Goal: Task Accomplishment & Management: Complete application form

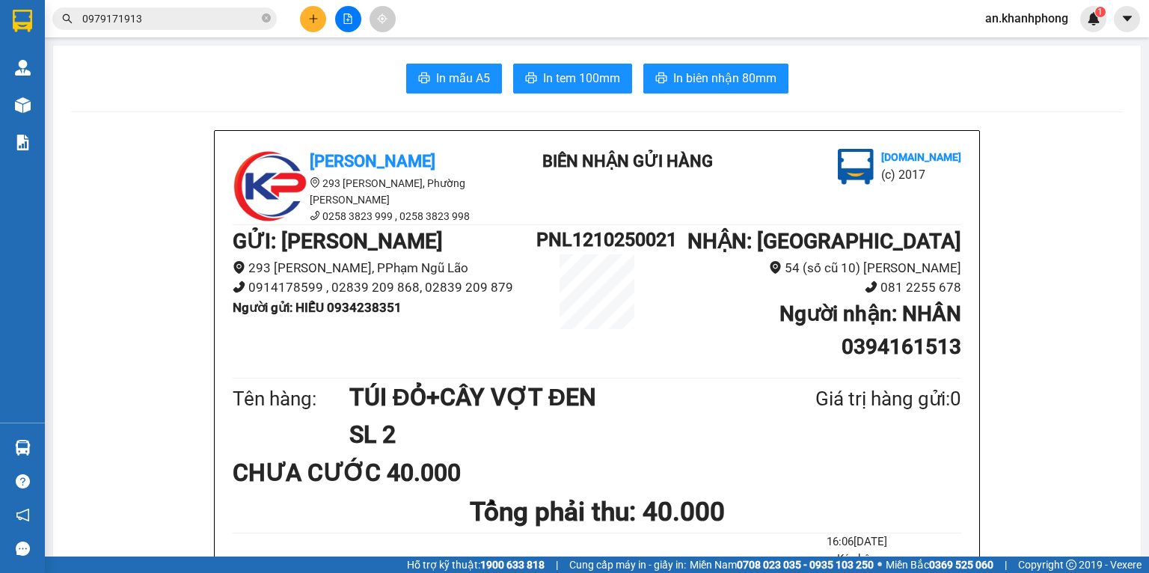
click at [312, 16] on icon "plus" at bounding box center [313, 18] width 10 height 10
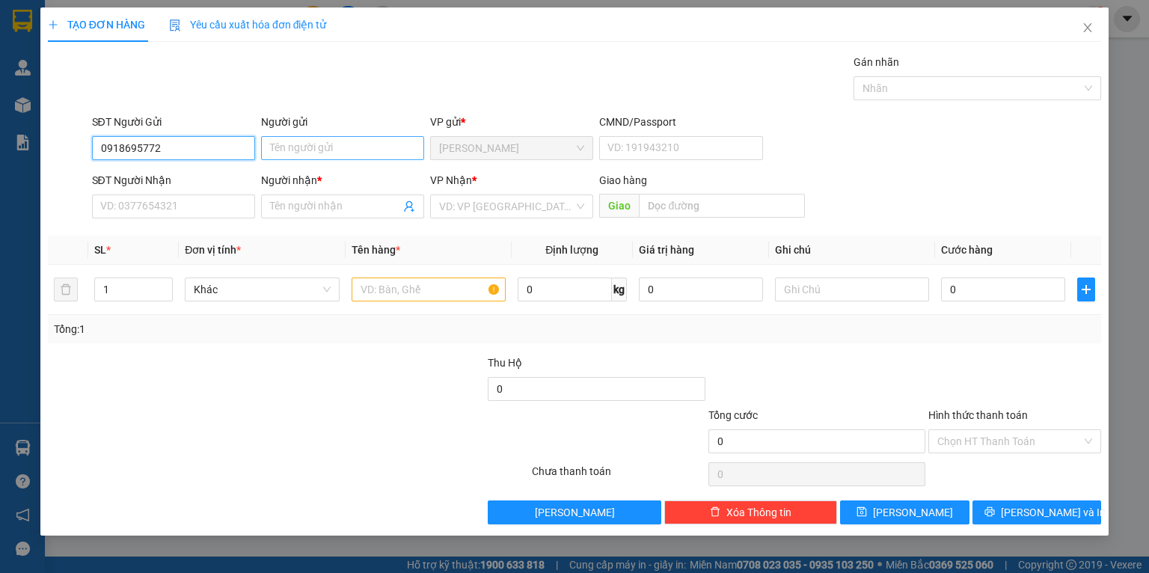
type input "0918695772"
click at [315, 141] on input "Người gửi" at bounding box center [342, 148] width 163 height 24
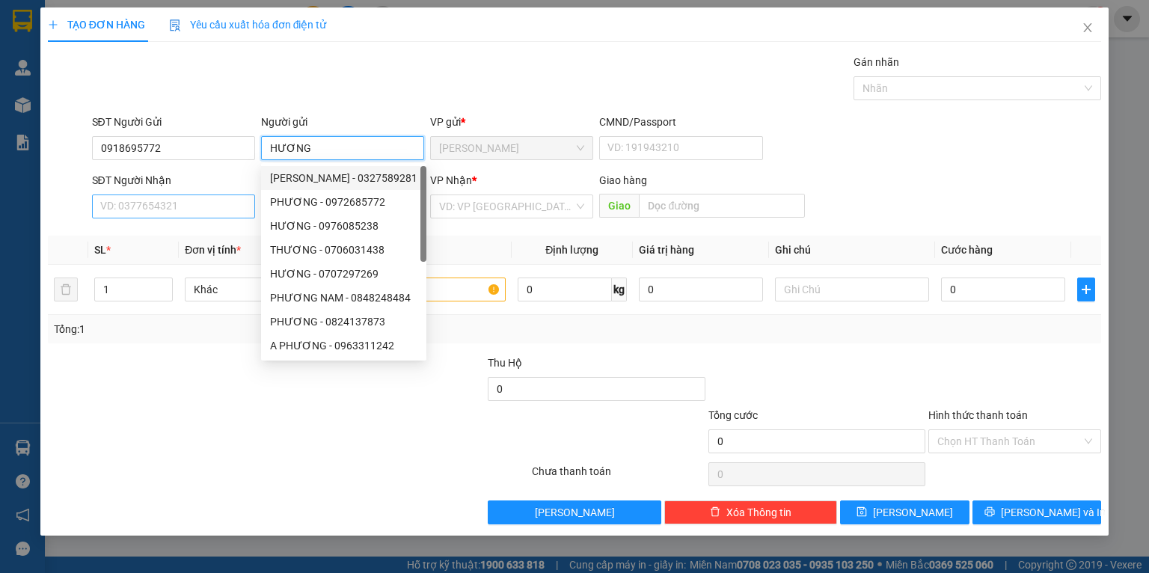
type input "HƯƠNG"
click at [156, 204] on input "SĐT Người Nhận" at bounding box center [173, 207] width 163 height 24
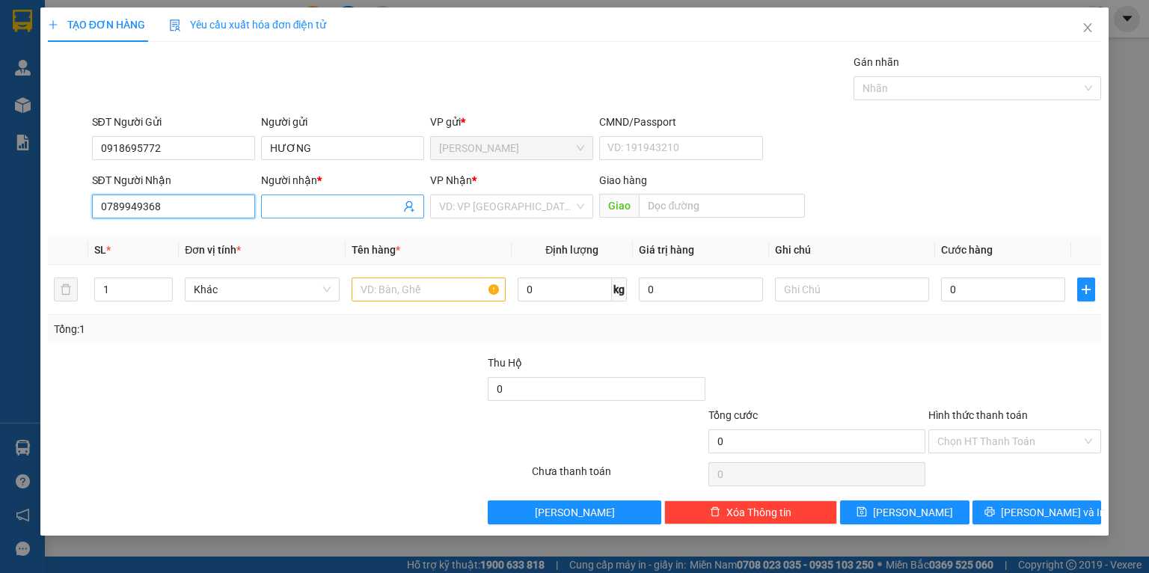
type input "0789949368"
click at [319, 198] on input "Người nhận *" at bounding box center [335, 206] width 130 height 16
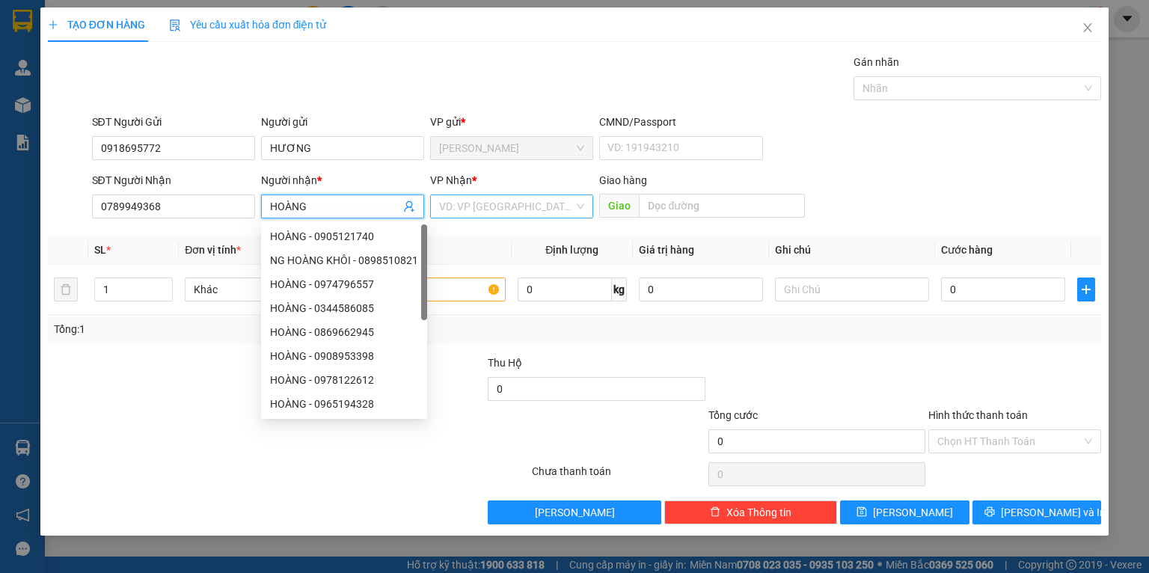
type input "HOÀNG"
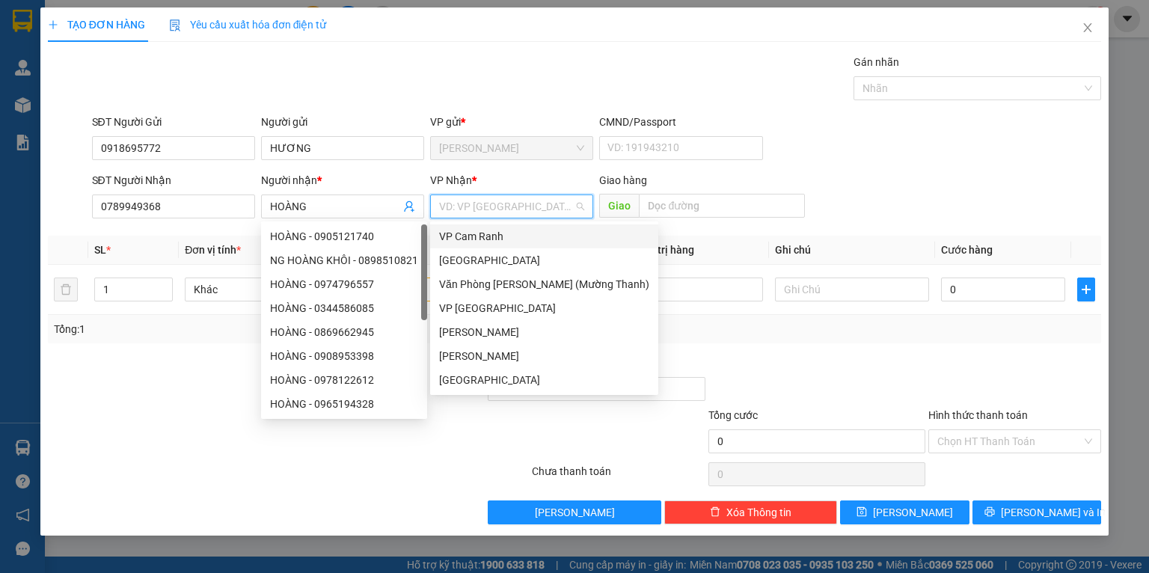
click at [499, 207] on input "search" at bounding box center [506, 206] width 135 height 22
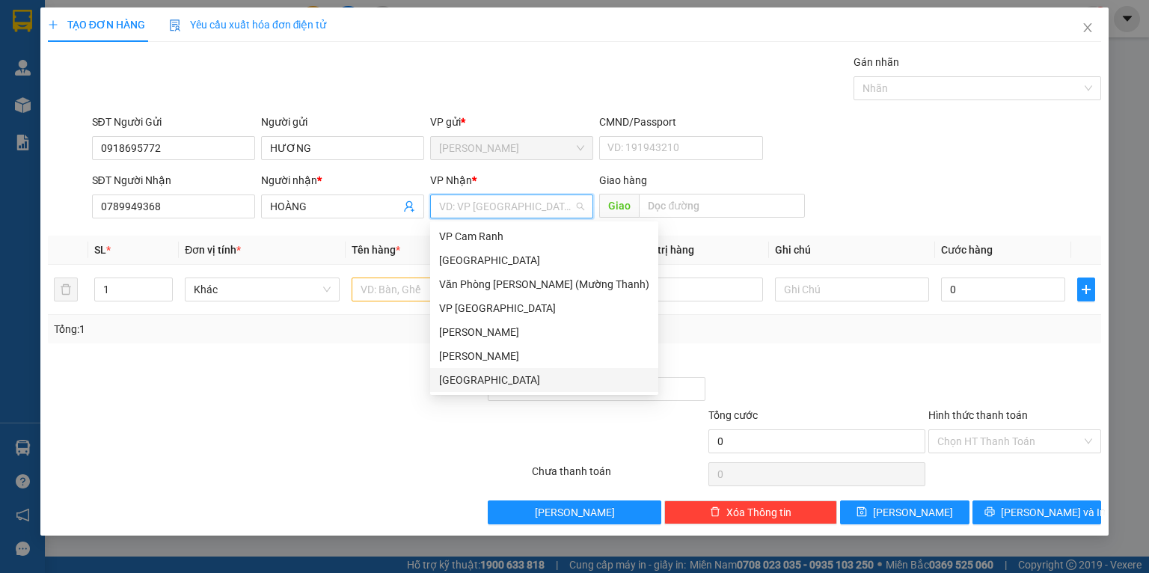
click at [462, 382] on div "[GEOGRAPHIC_DATA]" at bounding box center [544, 380] width 210 height 16
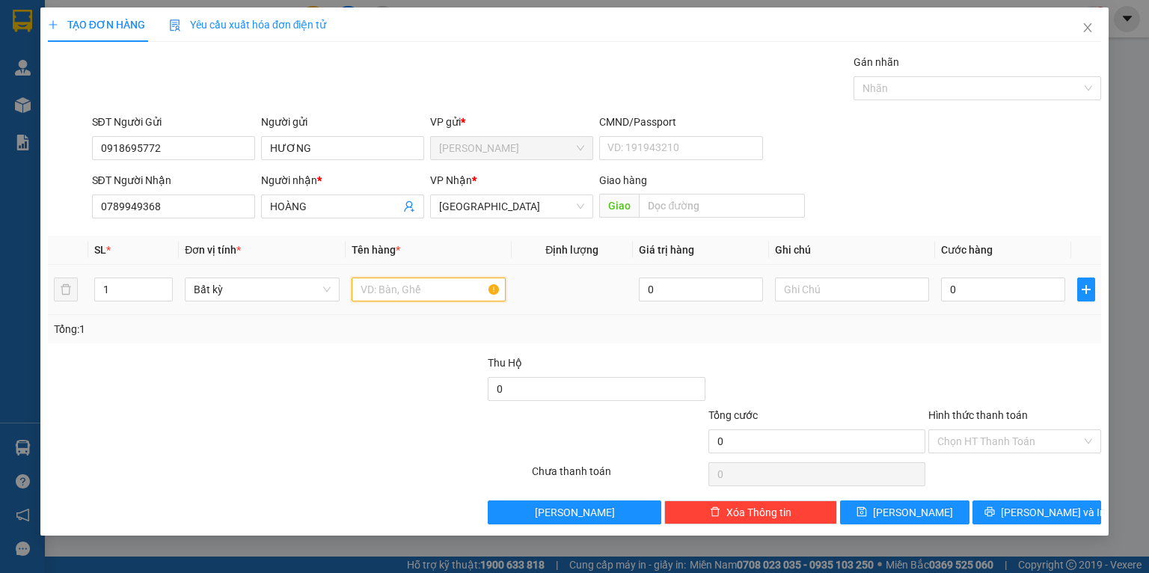
click at [426, 296] on input "text" at bounding box center [429, 290] width 154 height 24
type input "HS"
click at [997, 299] on input "0" at bounding box center [1003, 290] width 124 height 24
type input "2"
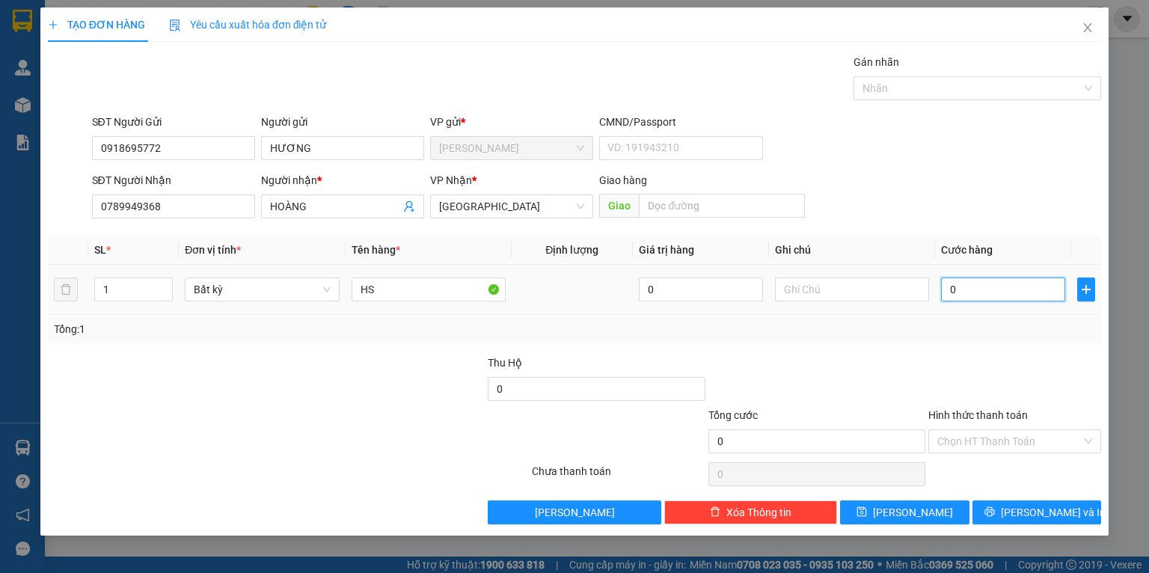
type input "2"
type input "20"
type input "20.000"
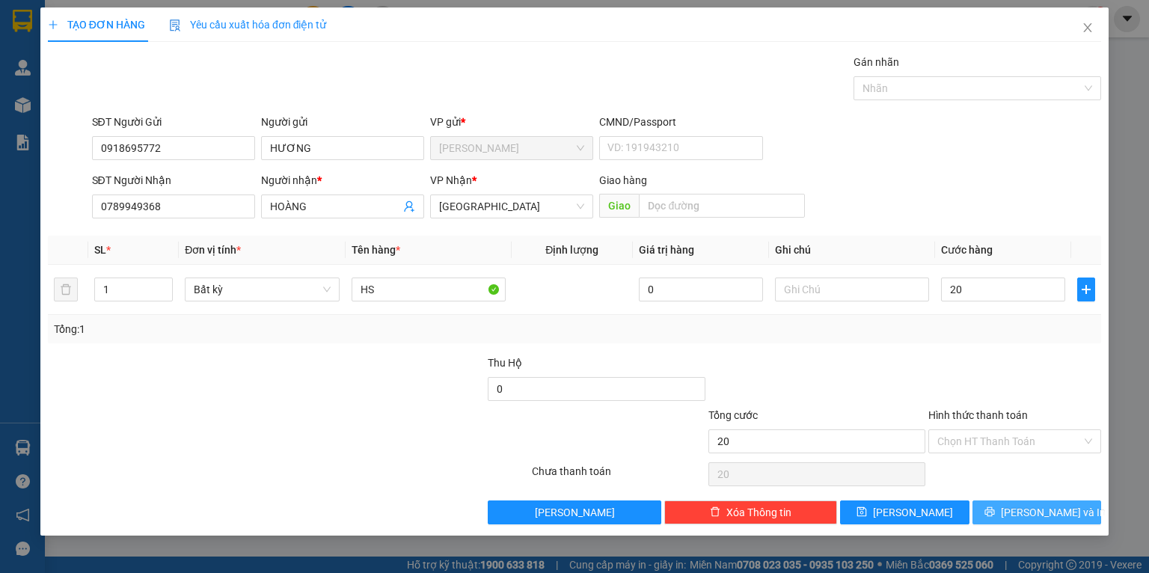
type input "20.000"
click at [1020, 521] on button "[PERSON_NAME] và In" at bounding box center [1037, 513] width 129 height 24
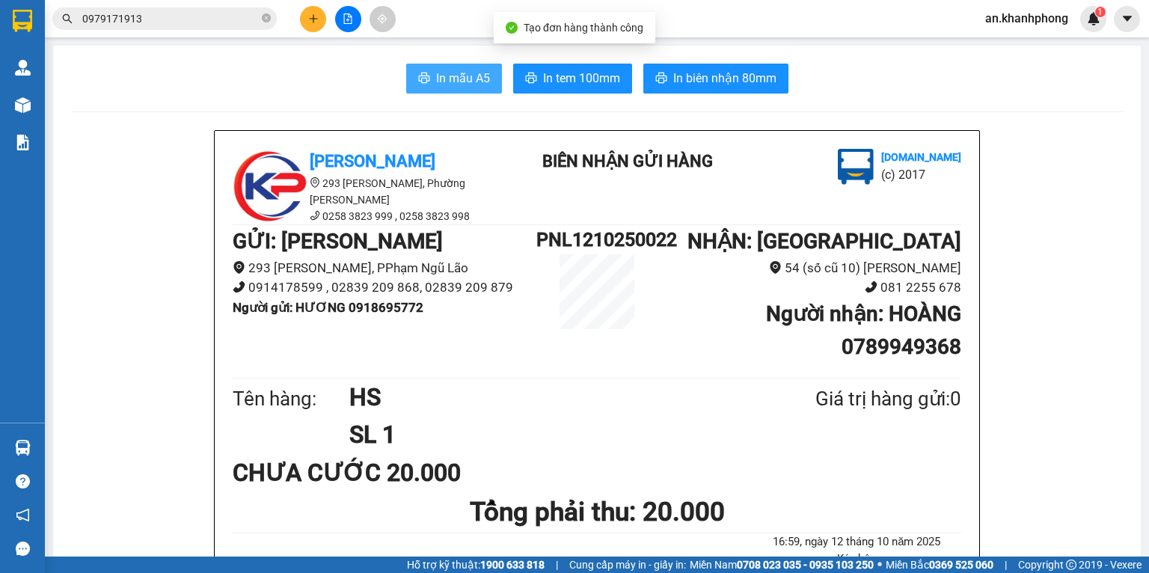
click at [440, 91] on button "In mẫu A5" at bounding box center [454, 79] width 96 height 30
click at [183, 19] on input "0979171913" at bounding box center [170, 18] width 177 height 16
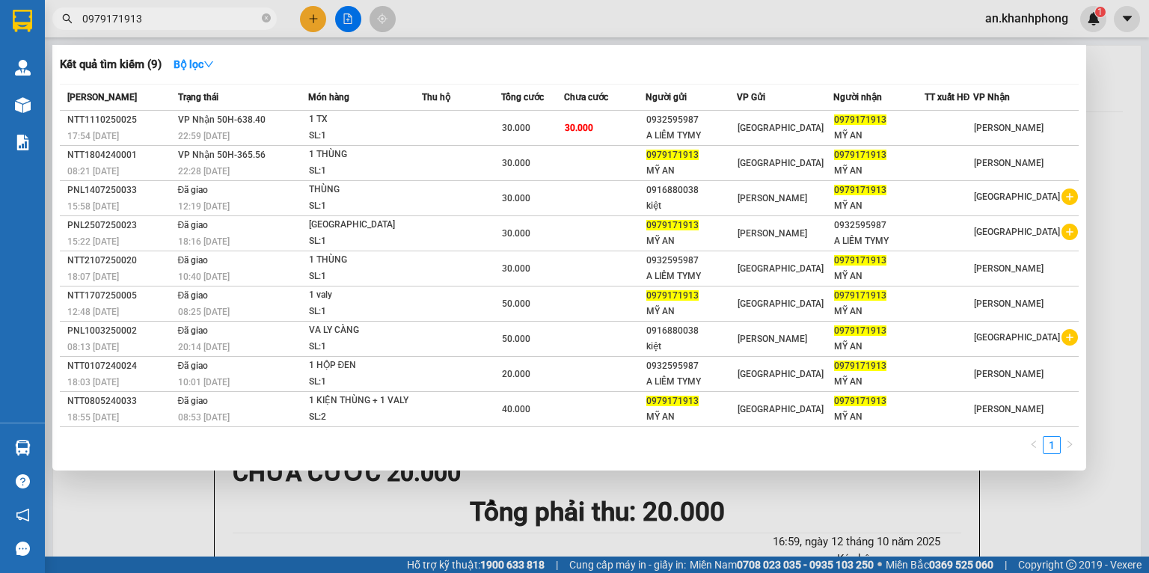
click at [183, 19] on input "0979171913" at bounding box center [170, 18] width 177 height 16
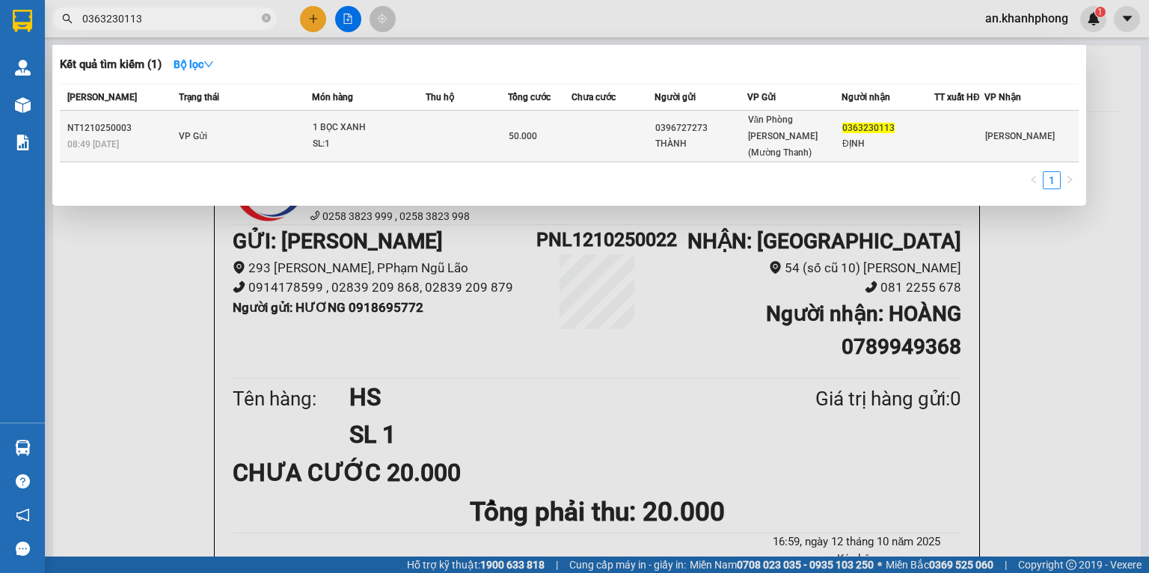
type input "0363230113"
click at [467, 120] on td at bounding box center [467, 137] width 82 height 52
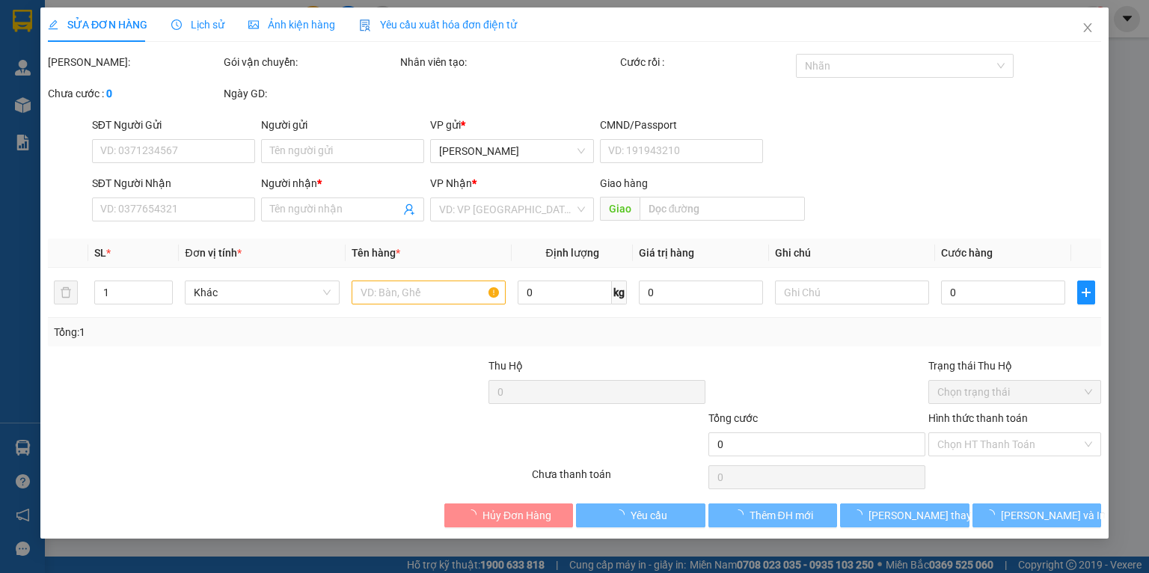
type input "0396727273"
type input "THÀNH"
type input "0363230113"
type input "ĐỊNH"
type input "50.000"
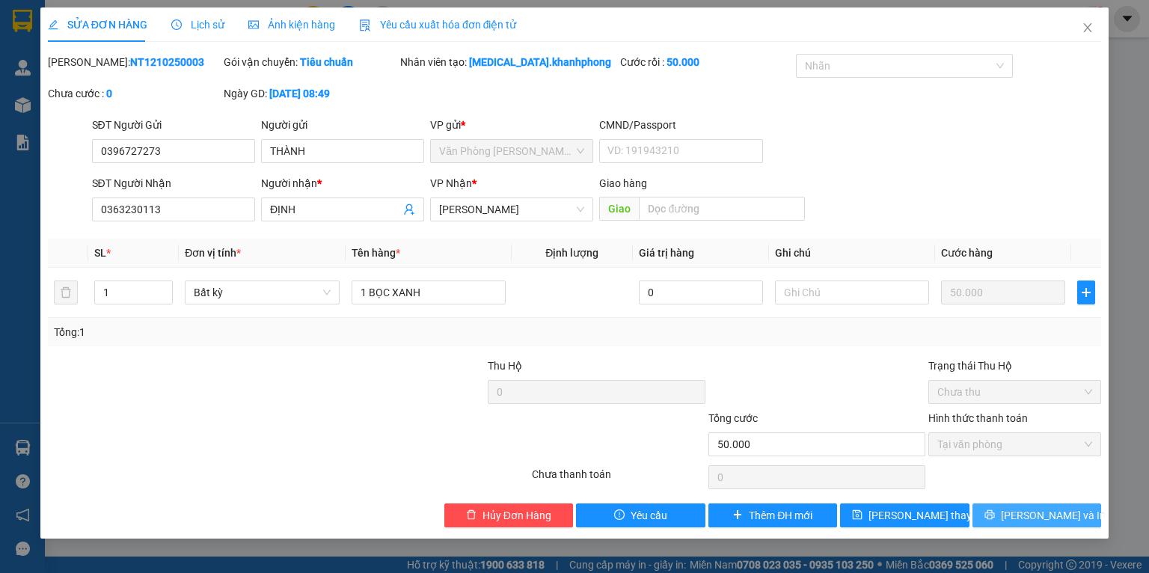
click at [1042, 515] on span "[PERSON_NAME] và In" at bounding box center [1053, 515] width 105 height 16
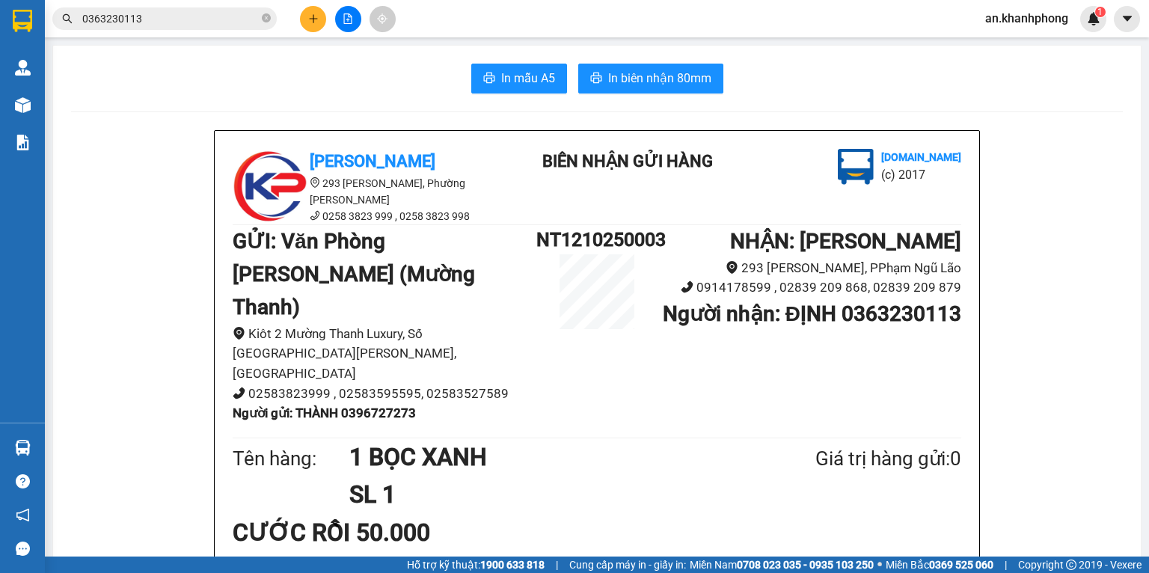
click at [311, 13] on icon "plus" at bounding box center [313, 18] width 10 height 10
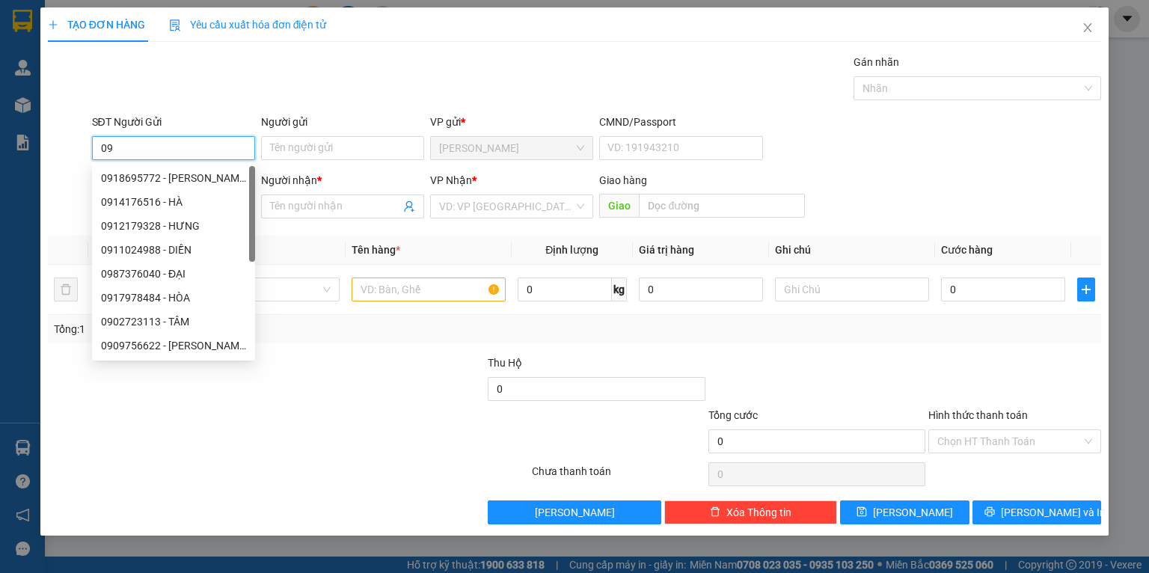
type input "0"
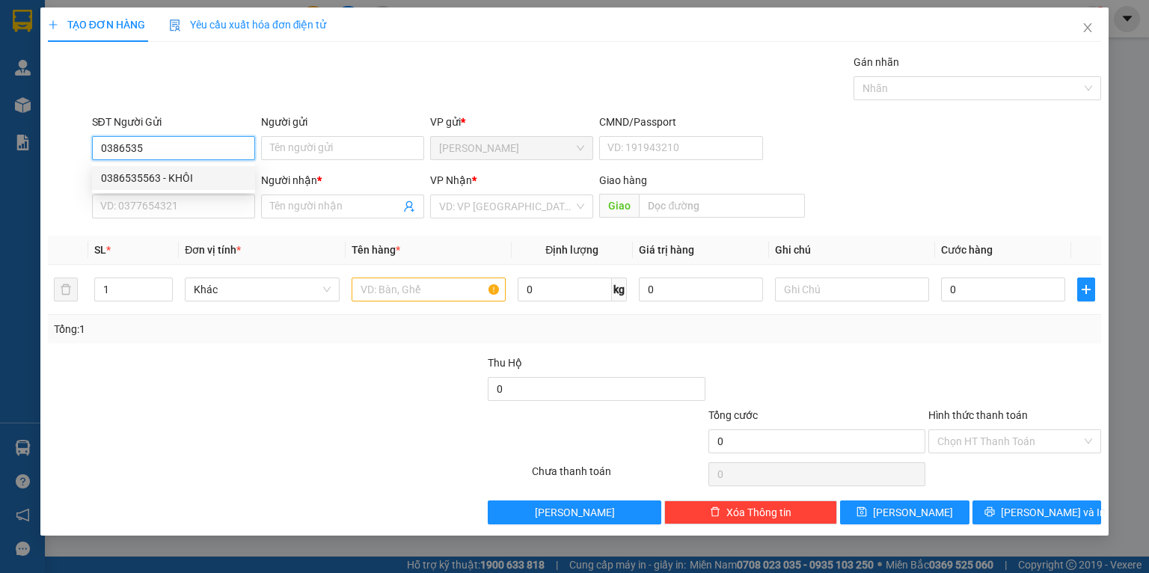
click at [209, 180] on div "0386535563 - KHÔI" at bounding box center [173, 178] width 145 height 16
type input "0386535563"
type input "KHÔI"
type input "0386535563"
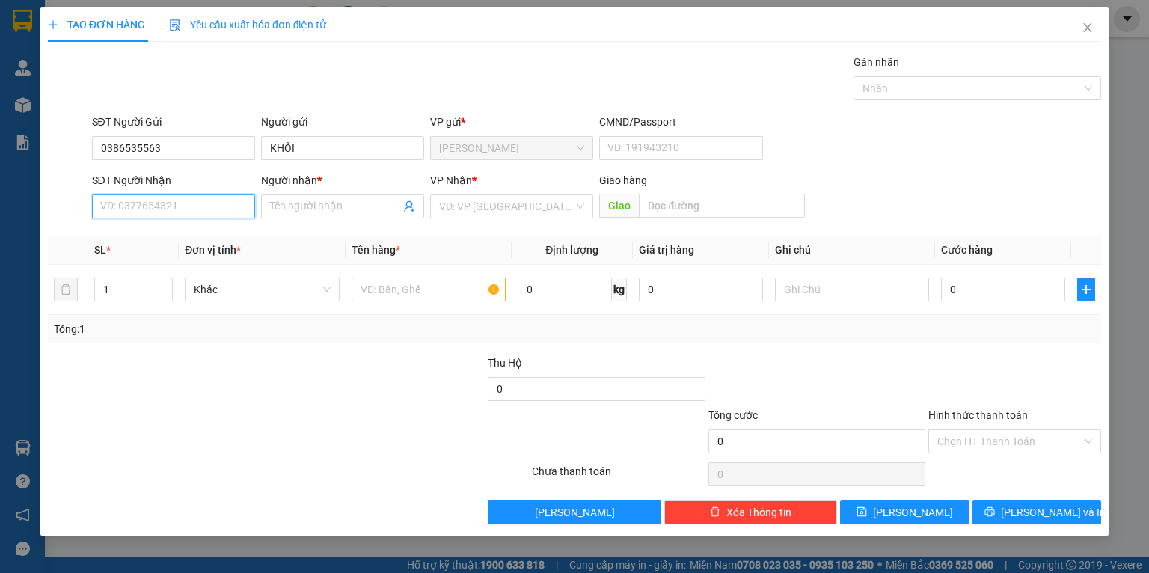
click at [183, 211] on input "SĐT Người Nhận" at bounding box center [173, 207] width 163 height 24
click at [185, 260] on div "0914278595 - TUẤN" at bounding box center [173, 260] width 145 height 16
type input "0914278595"
type input "TUẤN"
click at [413, 296] on input "text" at bounding box center [429, 290] width 154 height 24
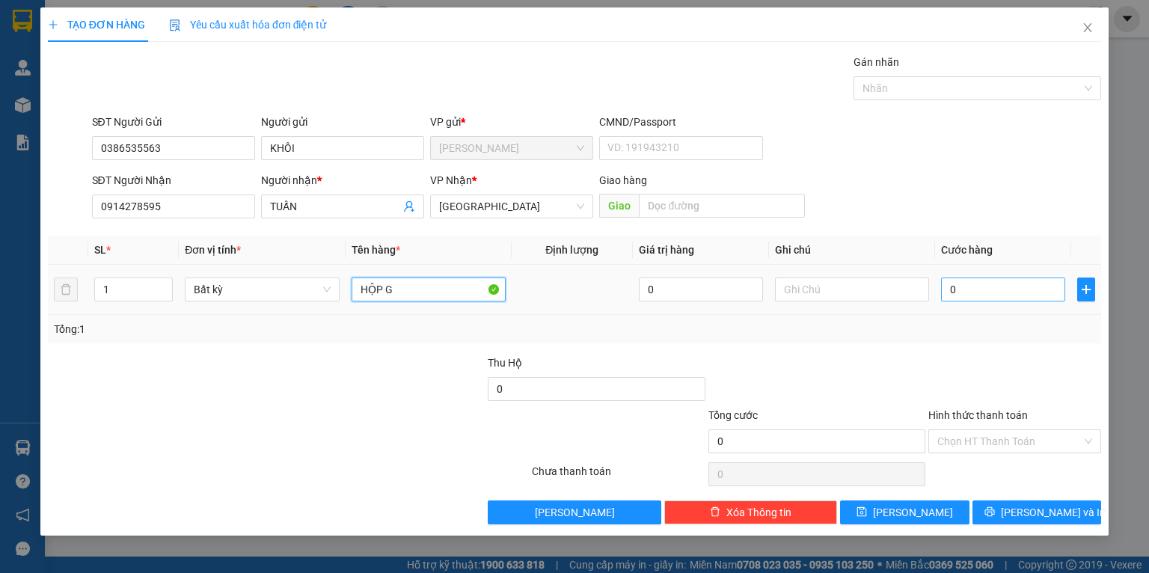
type input "HỘP G"
click at [964, 296] on input "0" at bounding box center [1003, 290] width 124 height 24
type input "2"
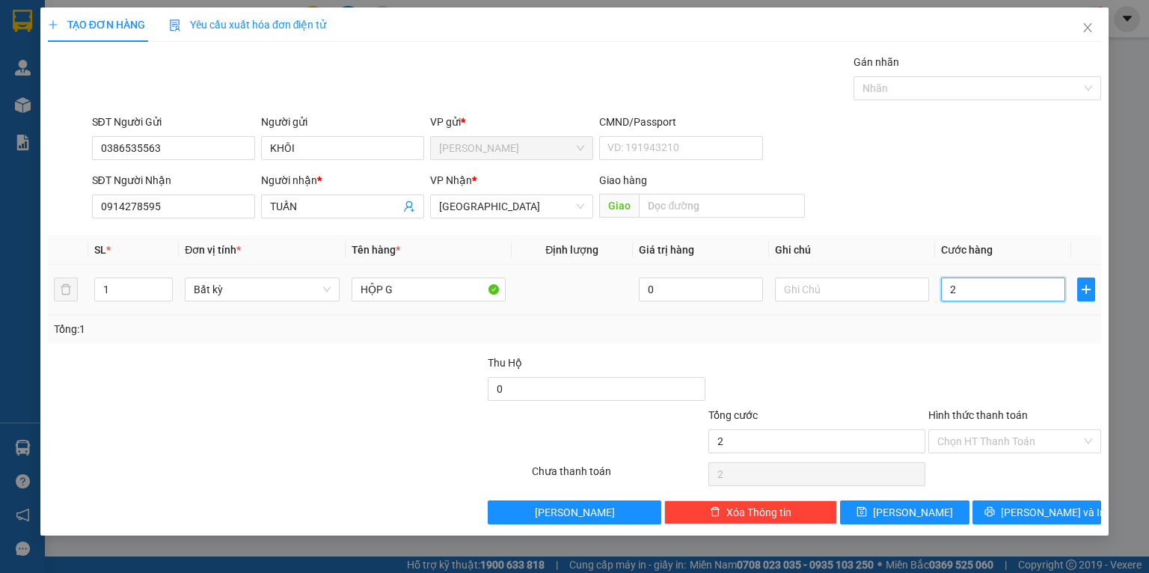
type input "20"
type input "20.000"
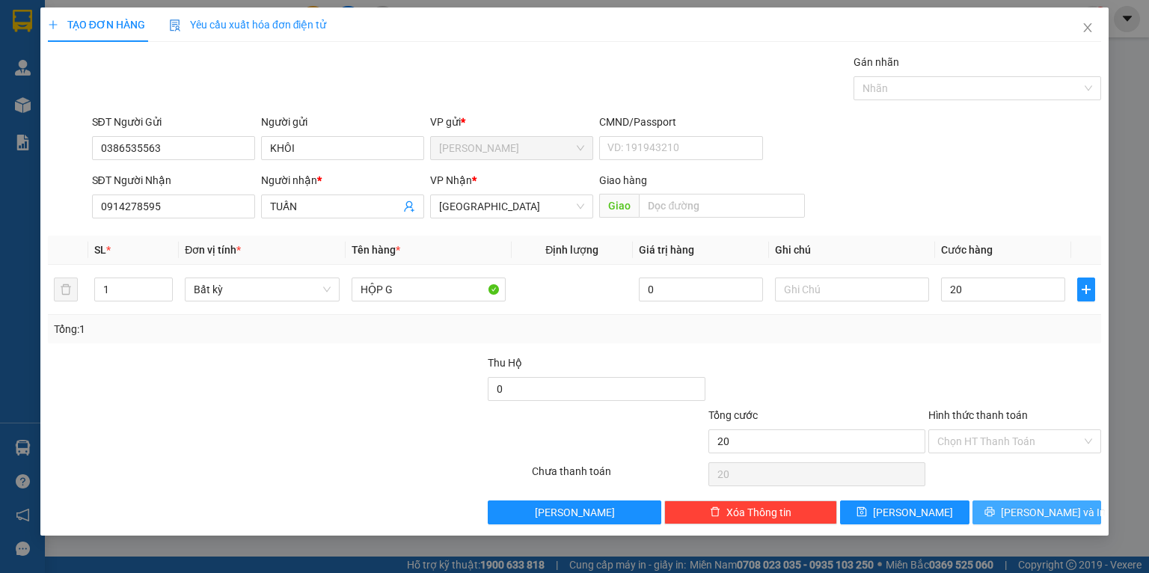
type input "20.000"
click at [1031, 518] on span "[PERSON_NAME] và In" at bounding box center [1053, 512] width 105 height 16
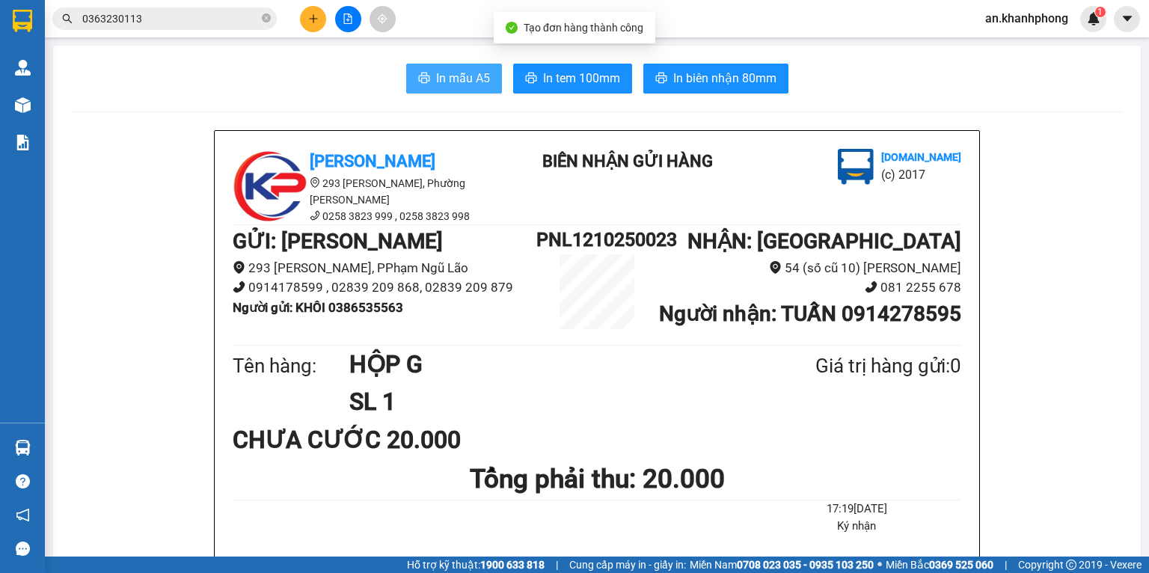
click at [422, 74] on button "In mẫu A5" at bounding box center [454, 79] width 96 height 30
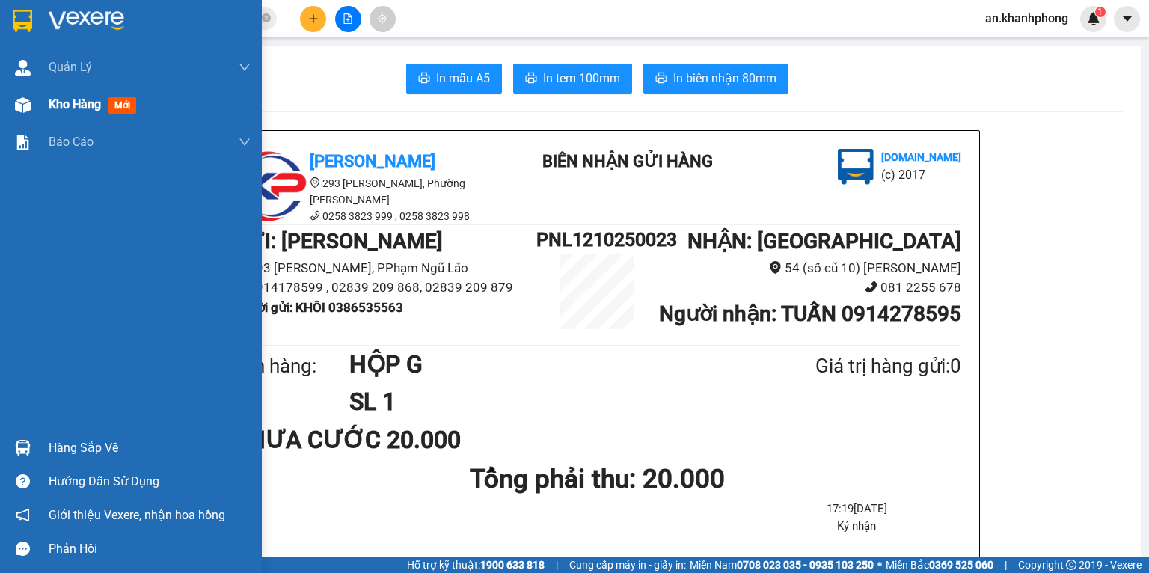
click at [63, 108] on span "Kho hàng" at bounding box center [75, 104] width 52 height 14
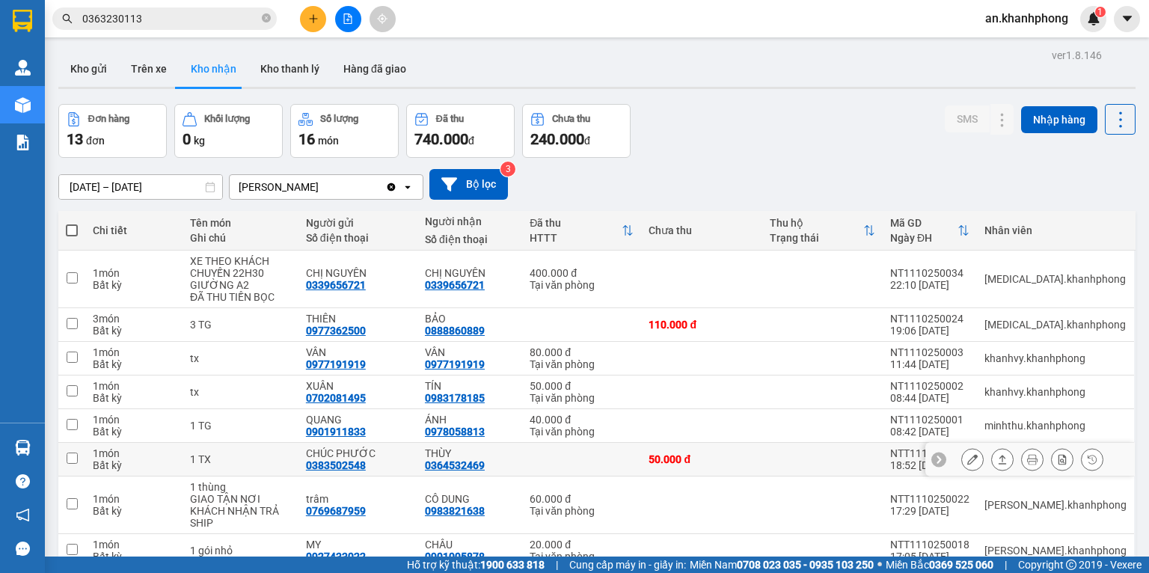
click at [571, 462] on td at bounding box center [581, 460] width 119 height 34
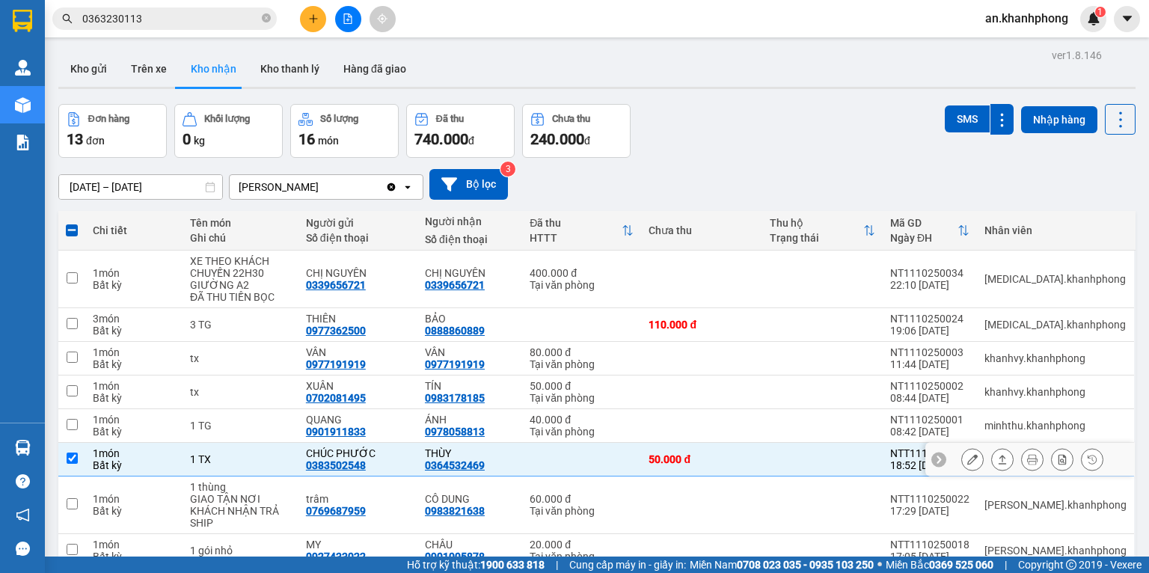
click at [967, 462] on icon at bounding box center [972, 459] width 10 height 10
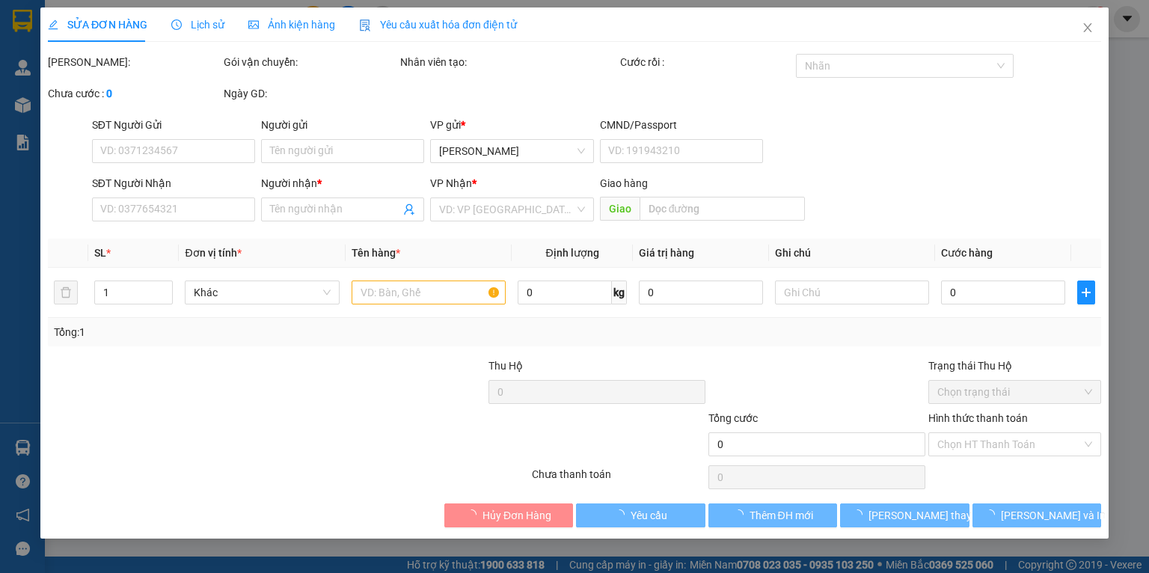
type input "0383502548"
type input "CHÚC PHƯỚC"
type input "0364532469"
type input "THÙY"
type input "50.000"
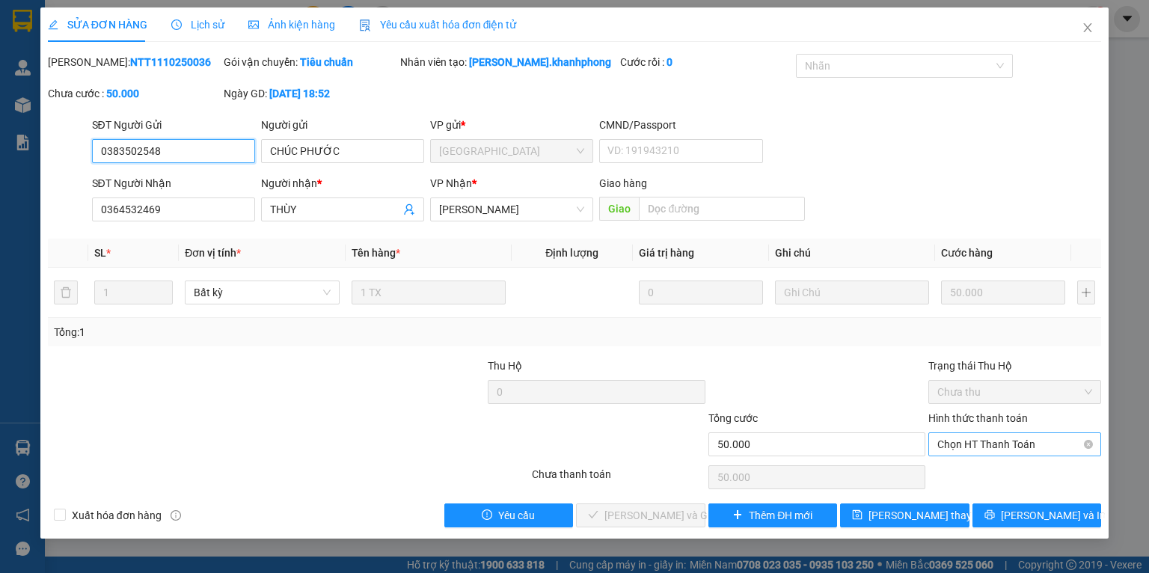
click at [1004, 450] on span "Chọn HT Thanh Toán" at bounding box center [1014, 444] width 155 height 22
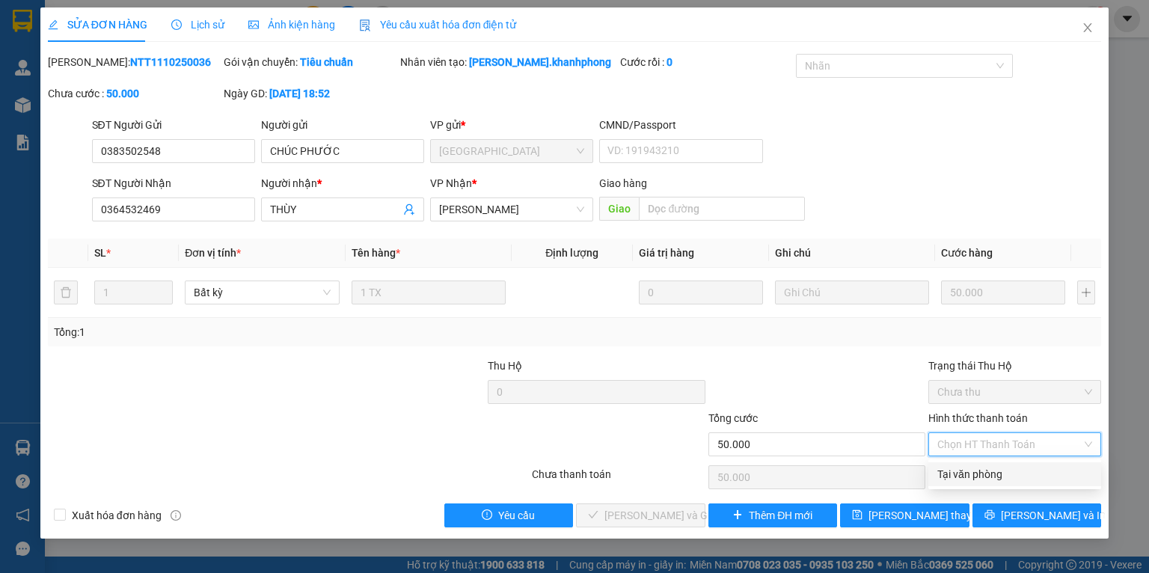
click at [965, 477] on div "Tại văn phòng" at bounding box center [1014, 474] width 155 height 16
type input "0"
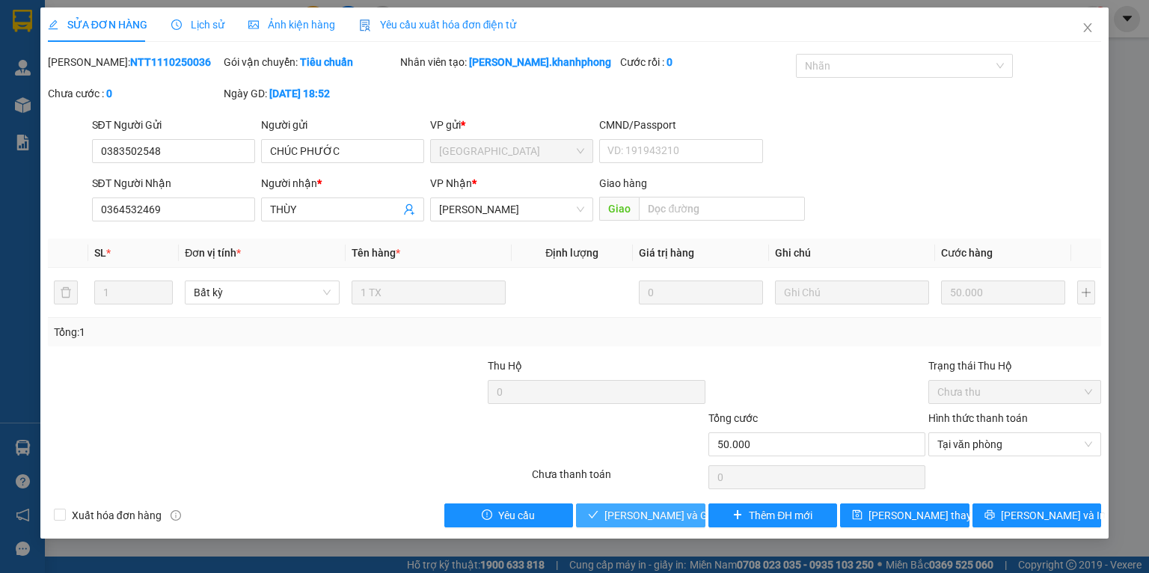
click at [643, 513] on span "[PERSON_NAME] và Giao hàng" at bounding box center [677, 515] width 144 height 16
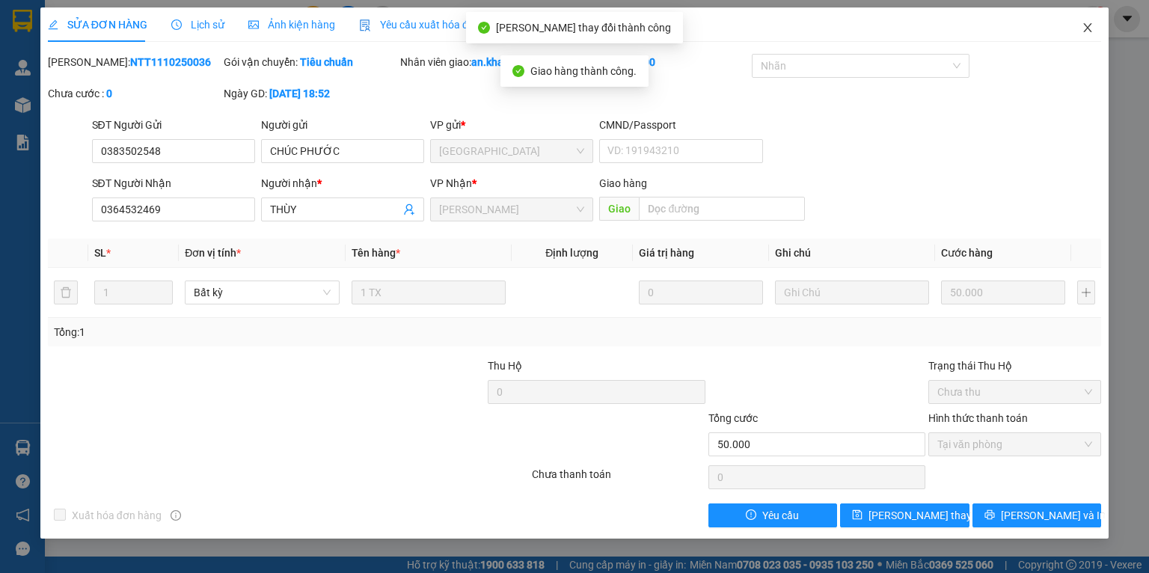
click at [1087, 34] on icon "close" at bounding box center [1088, 28] width 12 height 12
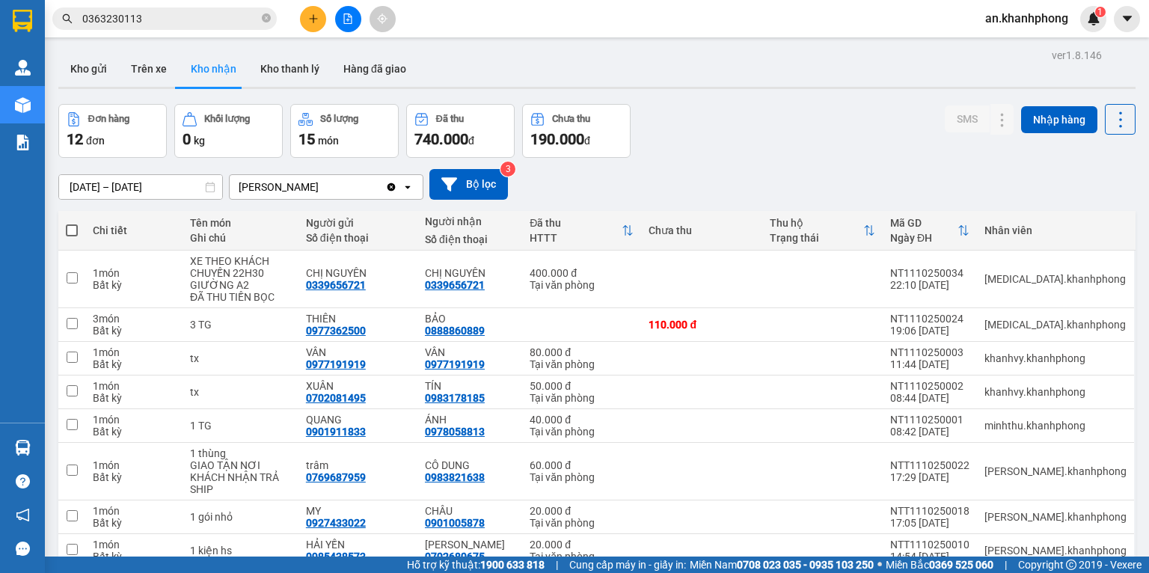
click at [169, 25] on input "0363230113" at bounding box center [170, 18] width 177 height 16
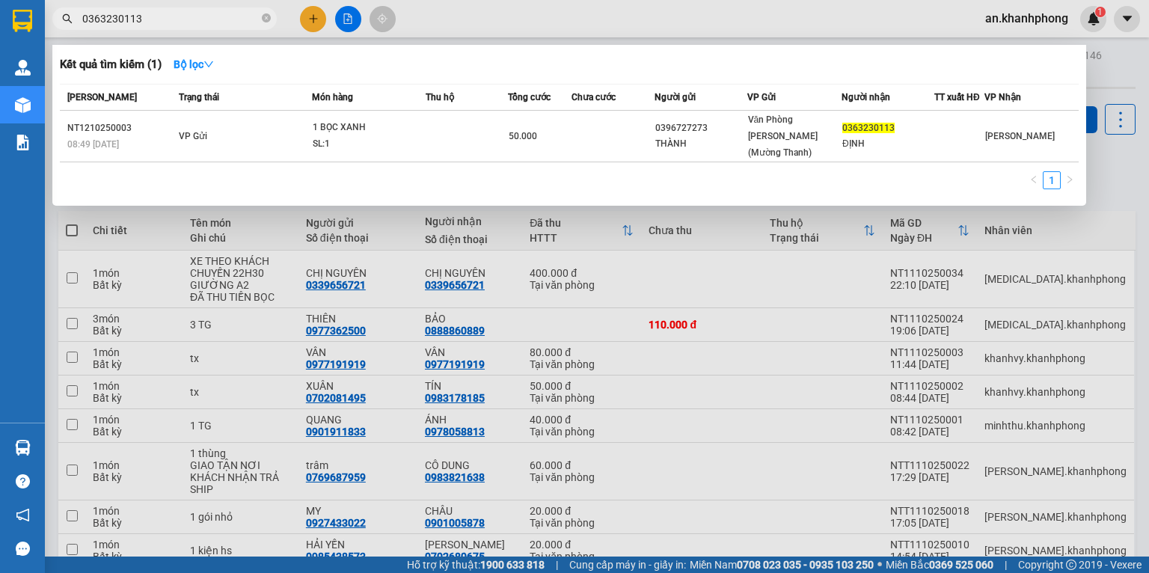
click at [169, 25] on input "0363230113" at bounding box center [170, 18] width 177 height 16
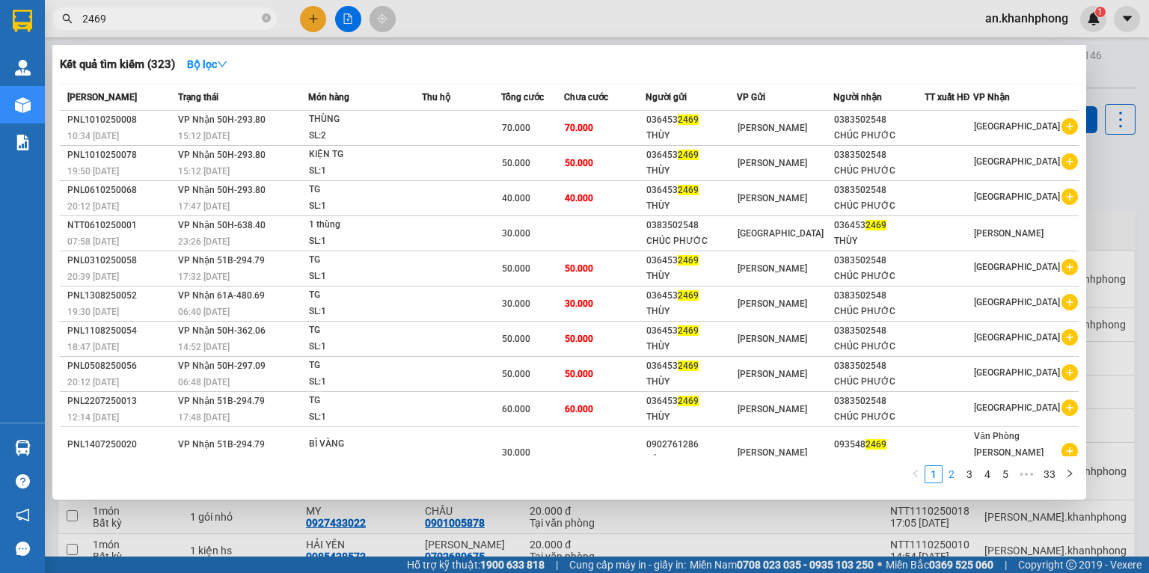
type input "2469"
click at [948, 475] on link "2" at bounding box center [951, 474] width 16 height 16
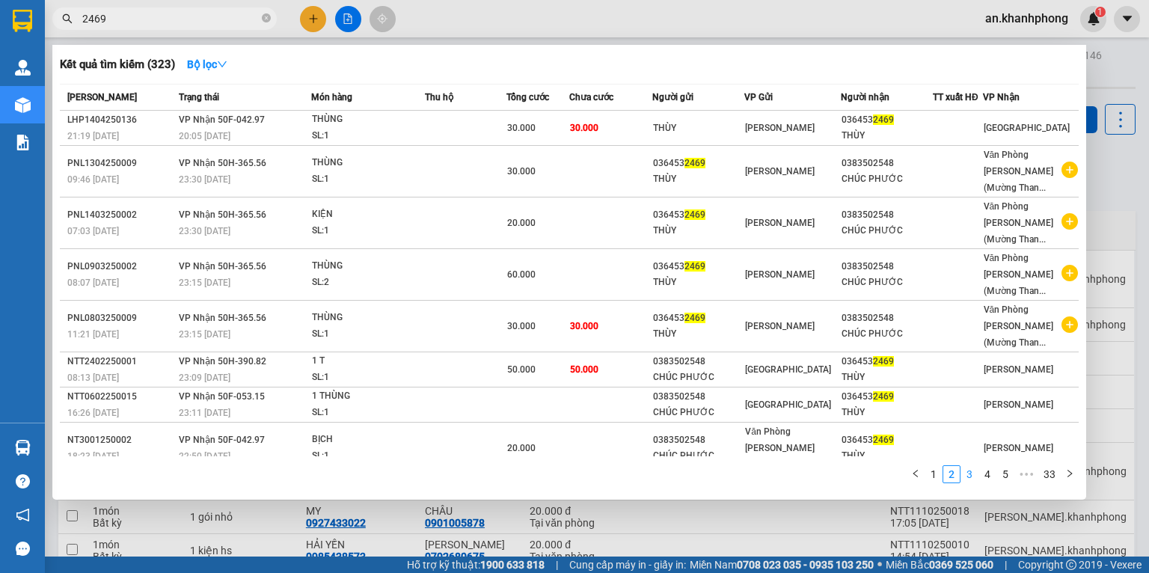
click at [970, 473] on link "3" at bounding box center [969, 474] width 16 height 16
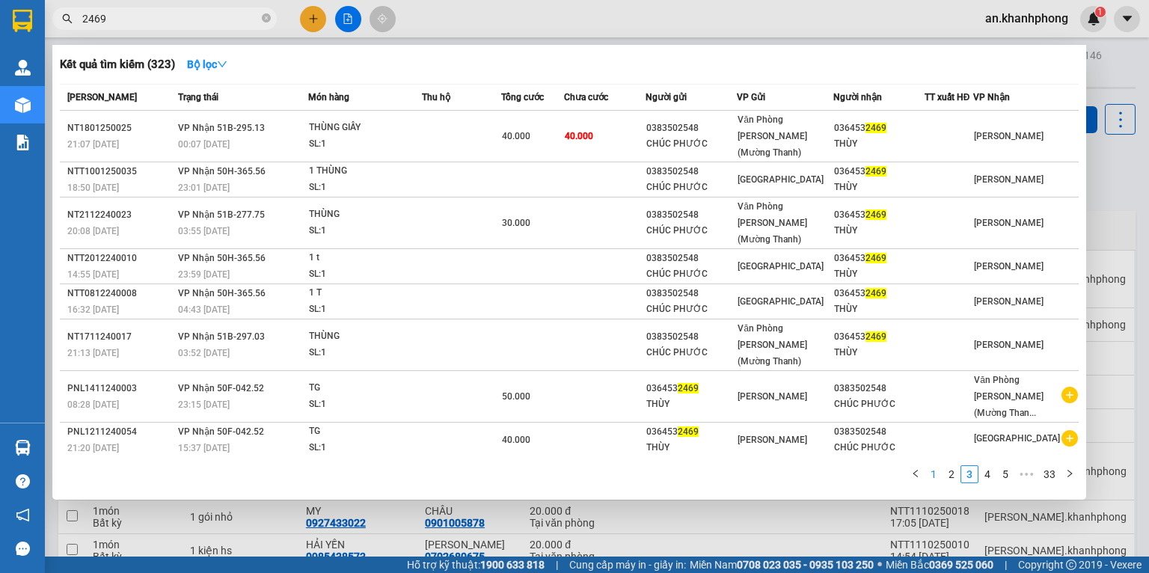
click at [934, 479] on link "1" at bounding box center [933, 474] width 16 height 16
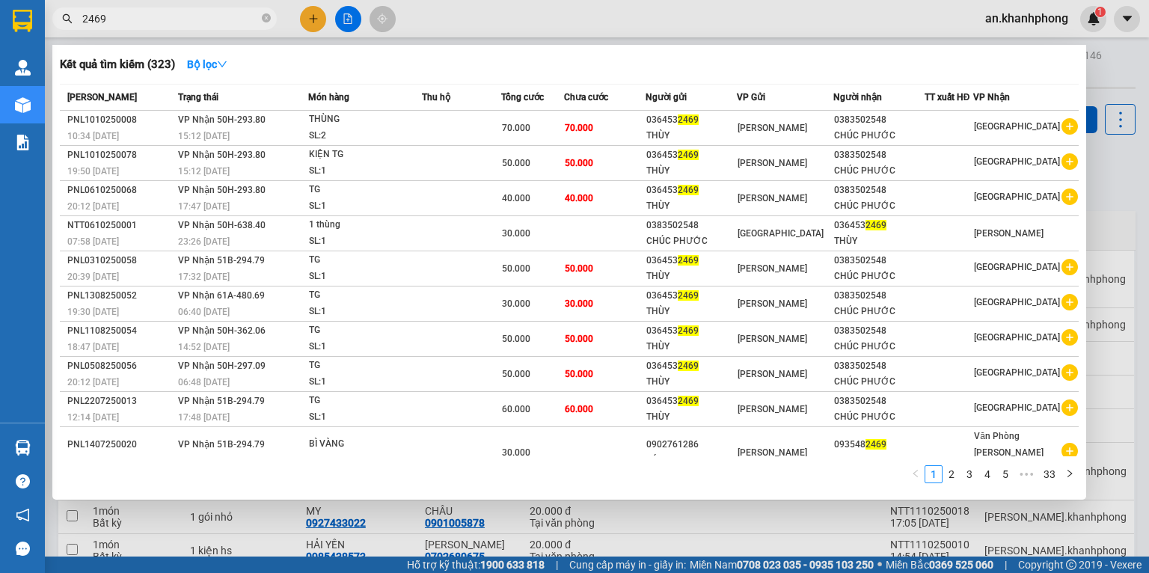
click at [1116, 189] on div at bounding box center [574, 286] width 1149 height 573
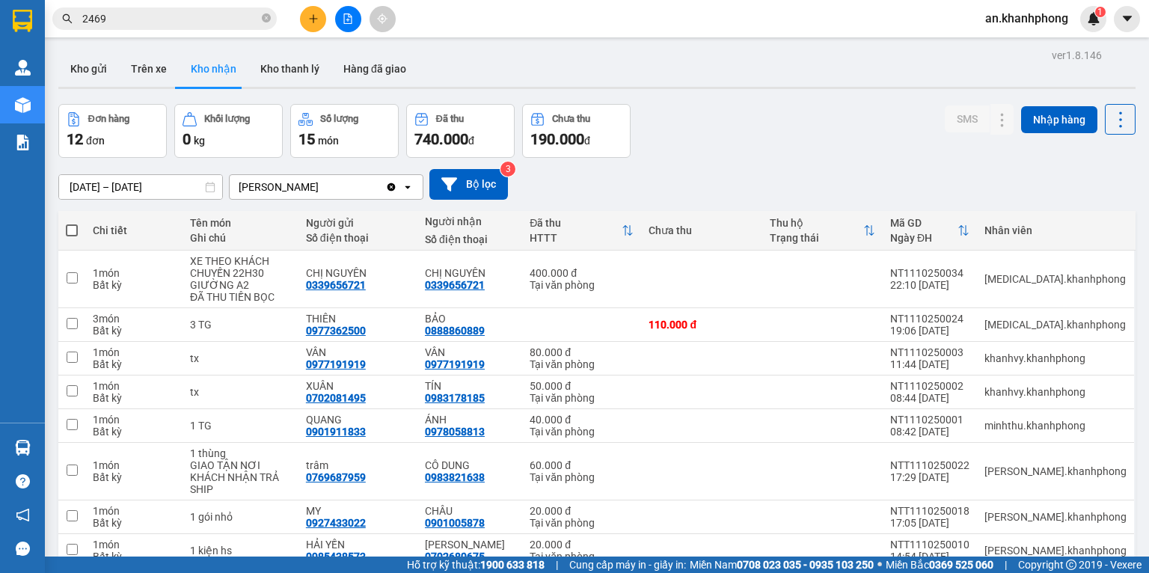
click at [315, 13] on icon "plus" at bounding box center [313, 18] width 10 height 10
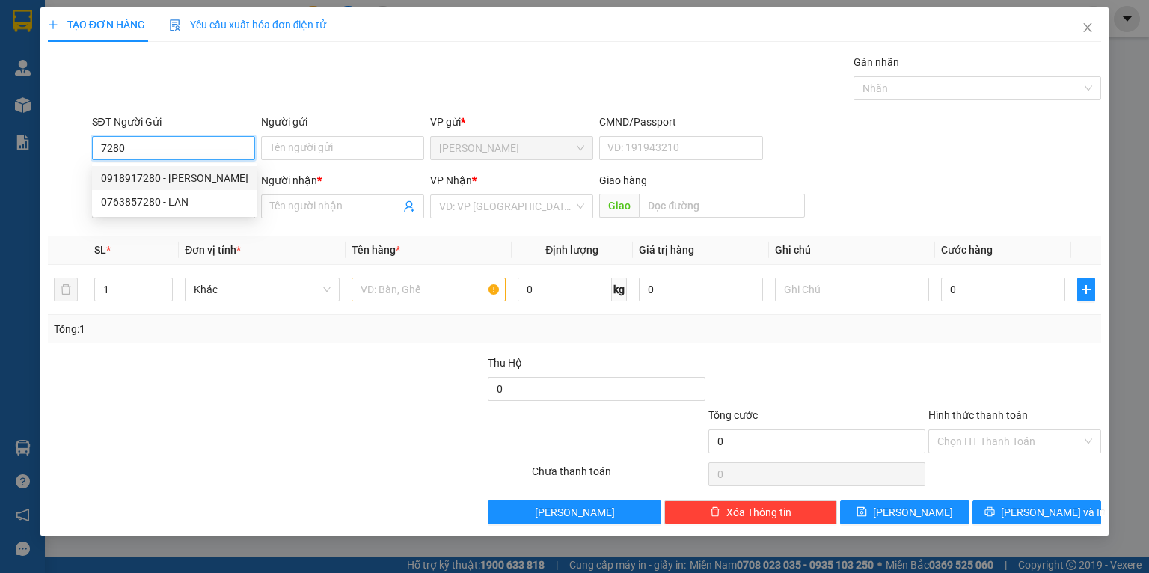
click at [189, 174] on div "0918917280 - [PERSON_NAME]" at bounding box center [174, 178] width 147 height 16
type input "0918917280"
type input "THÚY ANH"
type input "0918917280"
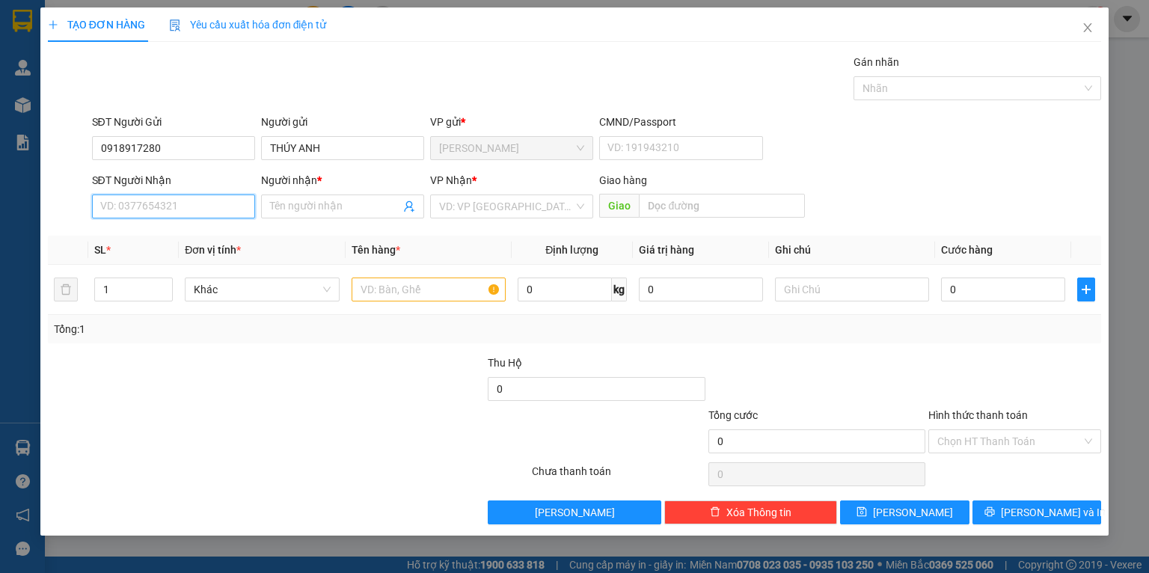
click at [190, 213] on input "SĐT Người Nhận" at bounding box center [173, 207] width 163 height 24
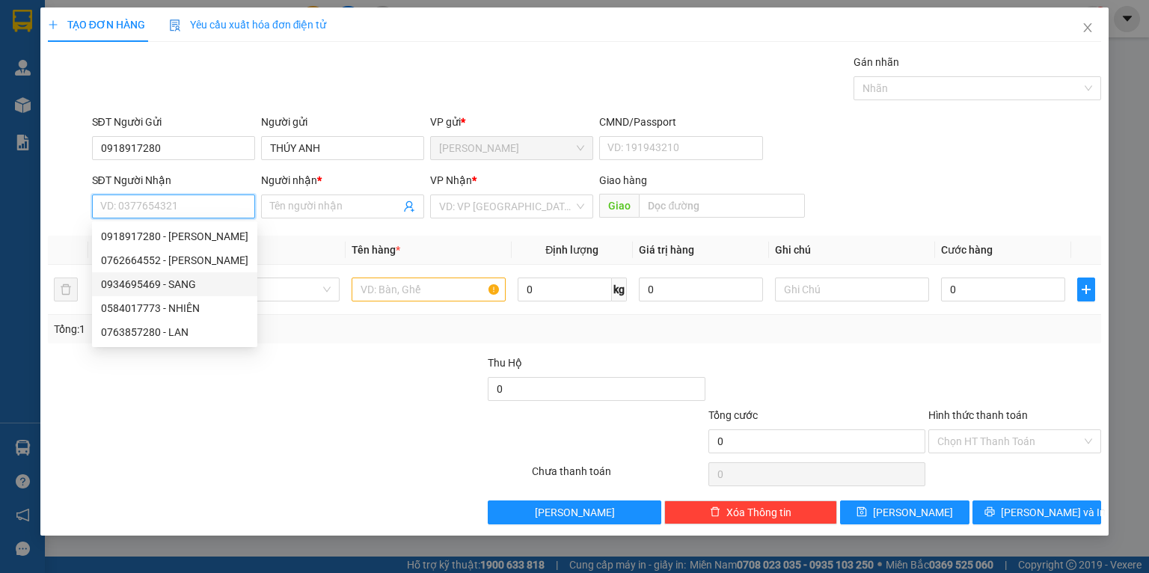
click at [186, 287] on div "0934695469 - SANG" at bounding box center [174, 284] width 147 height 16
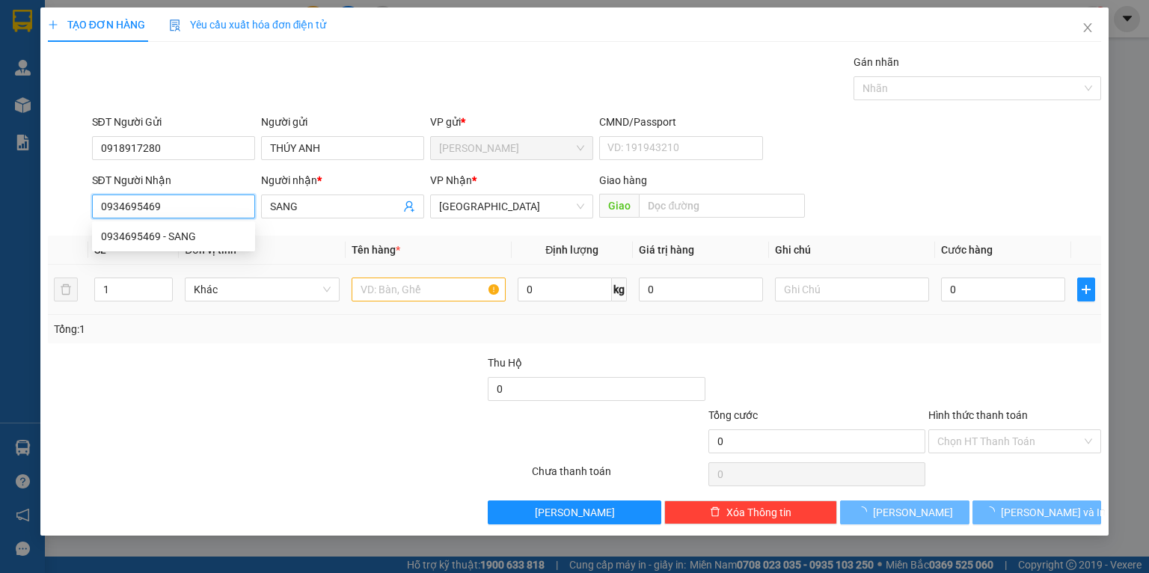
type input "0934695469"
type input "SANG"
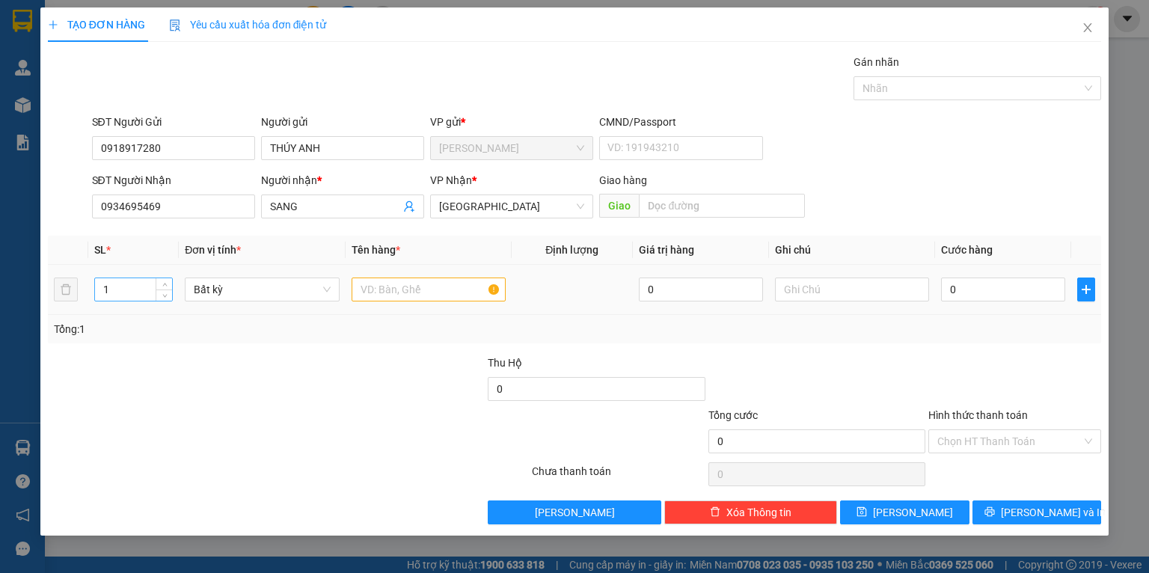
click at [149, 296] on input "1" at bounding box center [133, 289] width 77 height 22
type input "2"
click at [585, 395] on input "0" at bounding box center [596, 389] width 217 height 24
type input "0"
click at [406, 294] on input "text" at bounding box center [429, 290] width 154 height 24
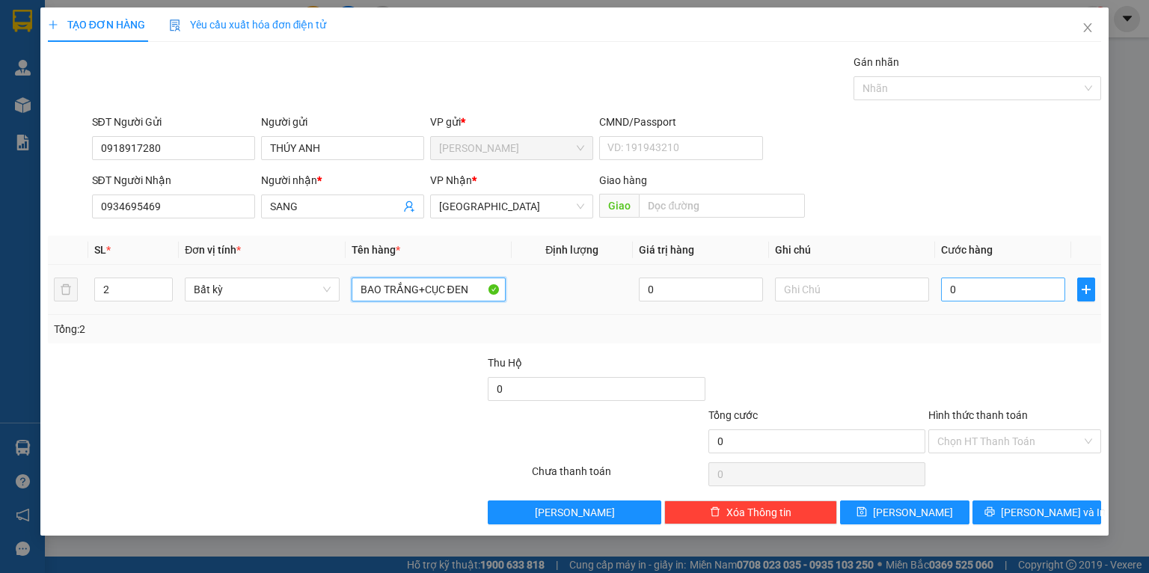
type input "BAO TRẮNG+CỤC ĐEN"
click at [964, 293] on input "0" at bounding box center [1003, 290] width 124 height 24
type input "8"
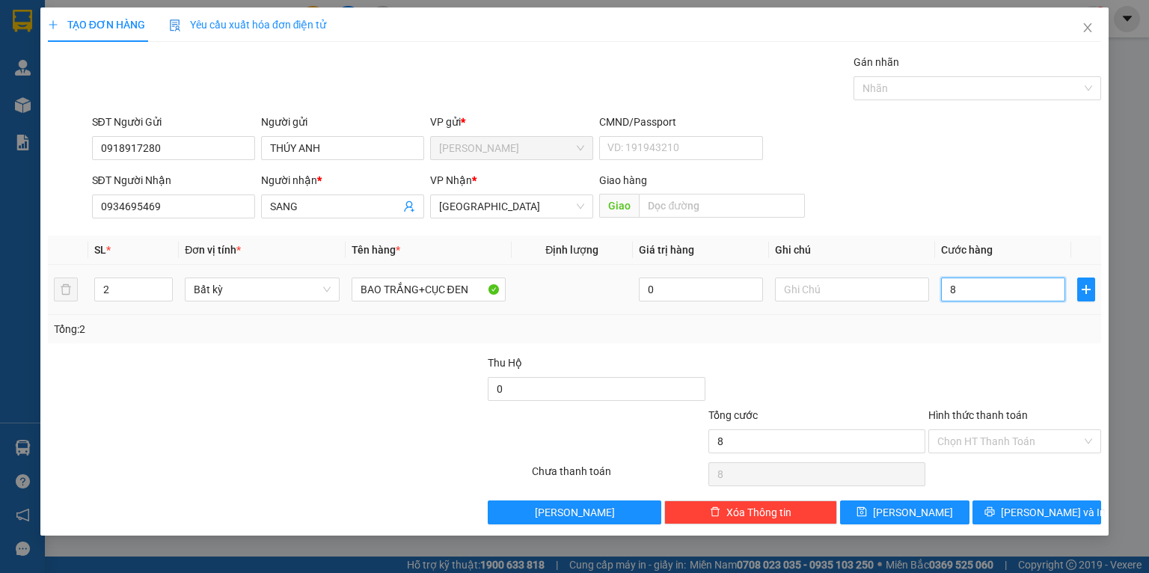
type input "80"
click at [1029, 510] on span "[PERSON_NAME] và In" at bounding box center [1053, 512] width 105 height 16
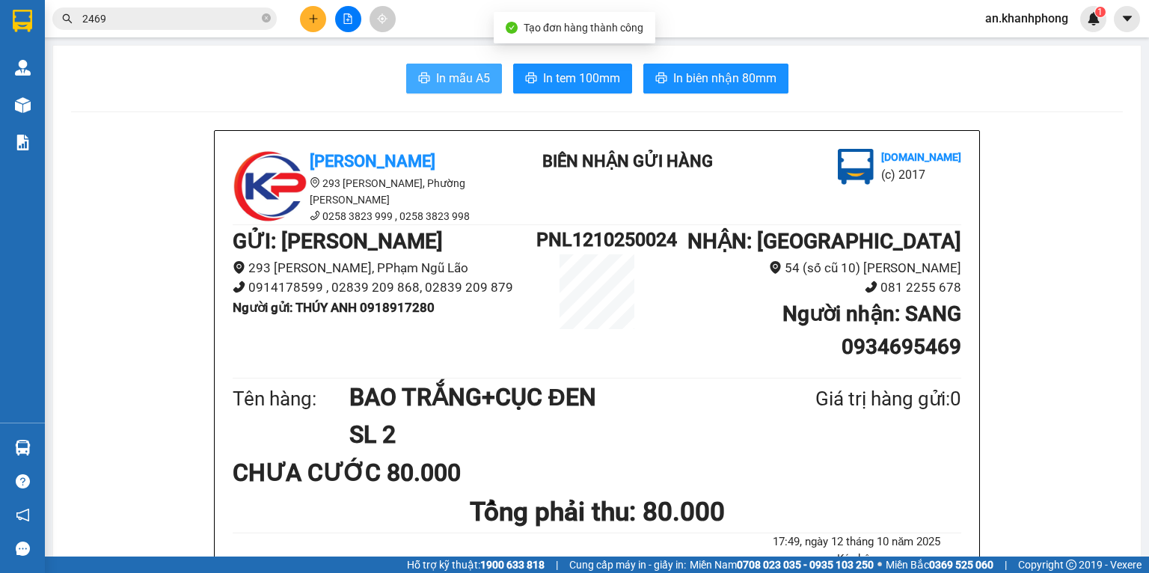
click at [439, 88] on button "In mẫu A5" at bounding box center [454, 79] width 96 height 30
